Goal: Check status: Check status

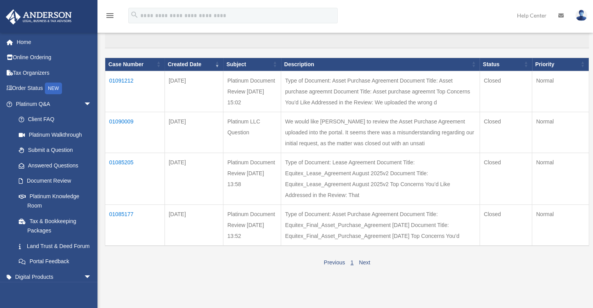
scroll to position [87, 0]
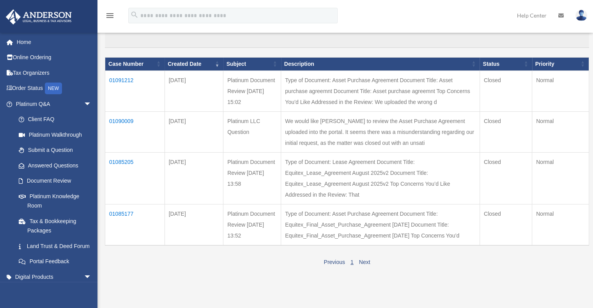
click at [118, 124] on td "01090009" at bounding box center [135, 132] width 60 height 41
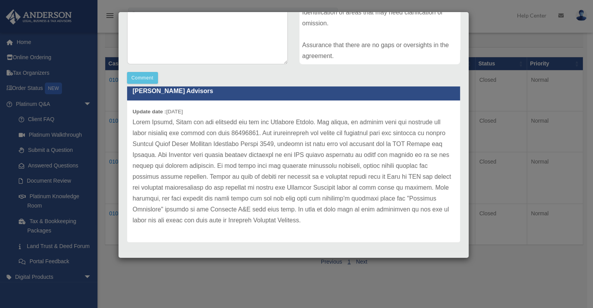
scroll to position [10, 0]
click at [499, 88] on div "Case Detail × Platinum LLC Question Case Number 01090009 Created Date August 26…" at bounding box center [296, 154] width 593 height 308
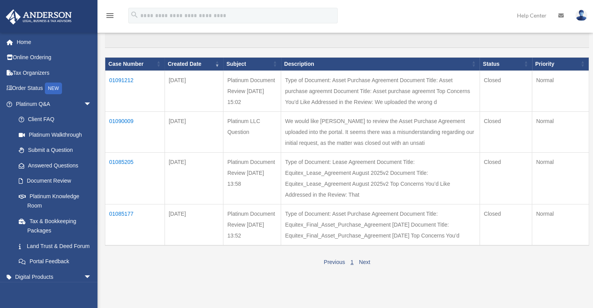
click at [131, 83] on td "01091212" at bounding box center [135, 91] width 60 height 41
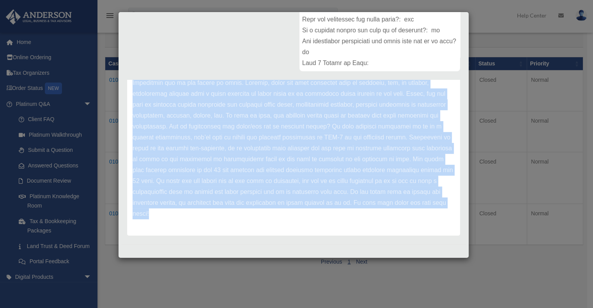
scroll to position [171, 0]
drag, startPoint x: 134, startPoint y: 125, endPoint x: 234, endPoint y: 293, distance: 195.3
click at [234, 293] on div "Case Detail × Platinum Document Review 08/27/2025 15:02 Case Number 01091212 Cr…" at bounding box center [296, 154] width 593 height 308
copy div "Thank you for again submitting your documents for review through the Platinum P…"
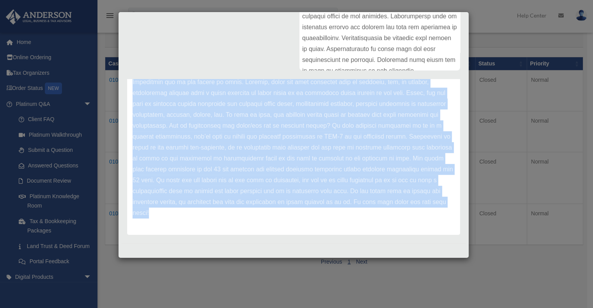
scroll to position [0, 0]
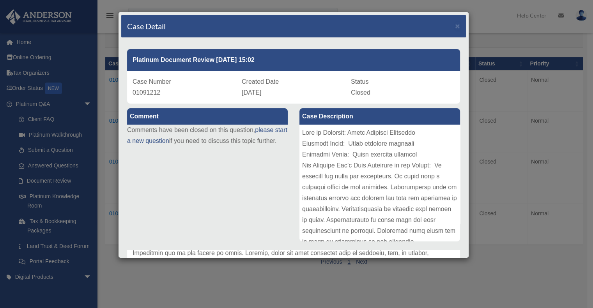
click at [511, 136] on div "Case Detail × Platinum Document Review 08/27/2025 15:02 Case Number 01091212 Cr…" at bounding box center [296, 154] width 593 height 308
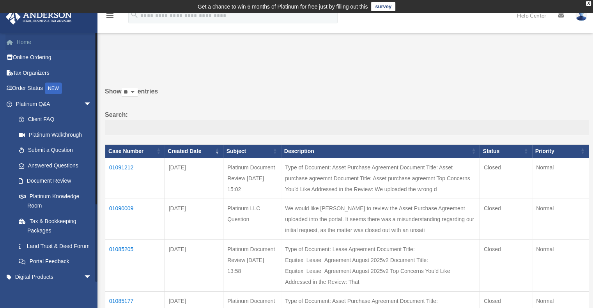
click at [27, 37] on link "Home" at bounding box center [54, 42] width 98 height 16
